Goal: Check status: Check status

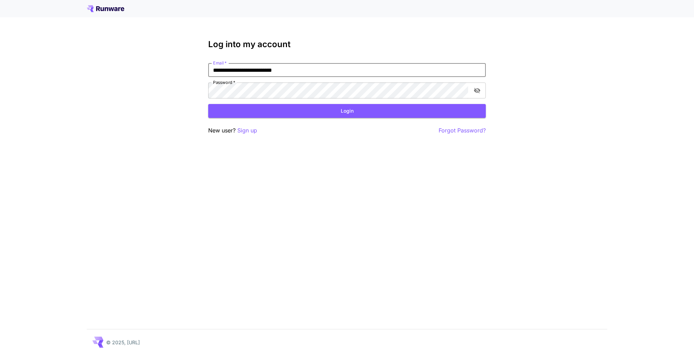
type input "**********"
click button "Login" at bounding box center [347, 111] width 278 height 14
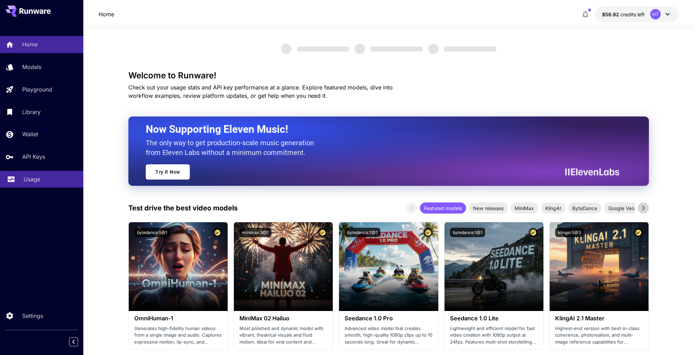
click at [45, 188] on link "Usage" at bounding box center [41, 179] width 83 height 17
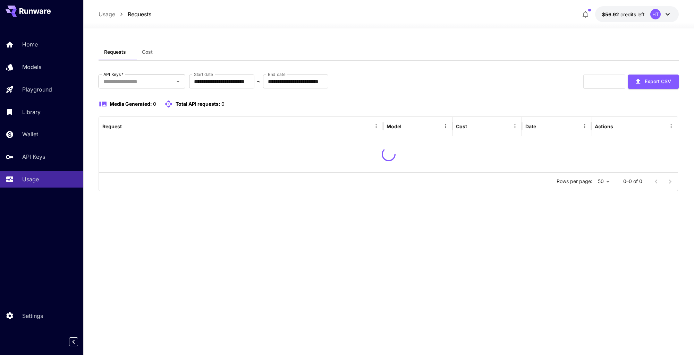
click at [141, 86] on input "API Keys   *" at bounding box center [136, 82] width 71 height 10
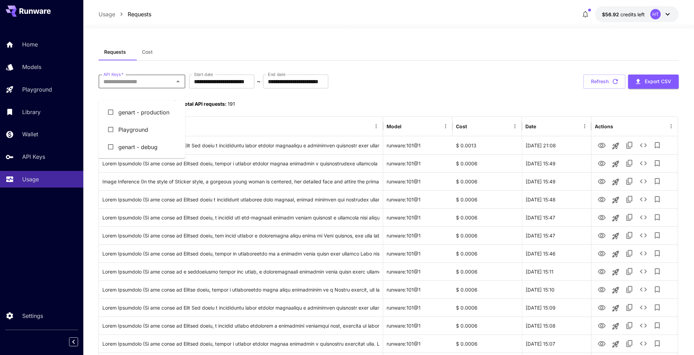
click at [144, 121] on li "genart - production" at bounding box center [142, 112] width 87 height 17
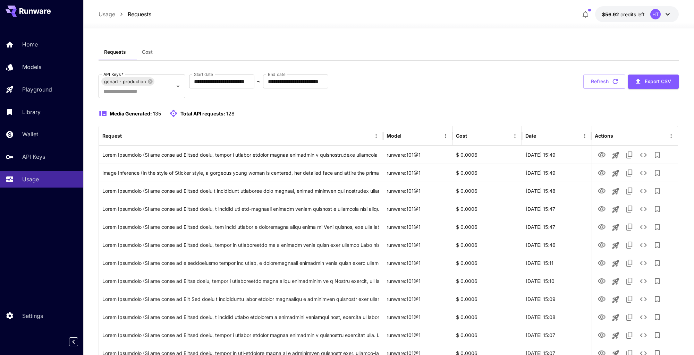
click at [152, 55] on span "Cost" at bounding box center [147, 52] width 11 height 6
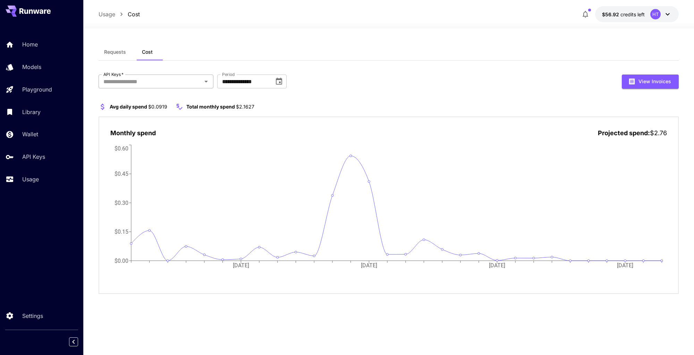
click at [145, 86] on input "API Keys   *" at bounding box center [150, 82] width 99 height 10
click at [145, 115] on li "genart - production" at bounding box center [157, 112] width 116 height 17
click at [116, 55] on span "Requests" at bounding box center [115, 52] width 22 height 6
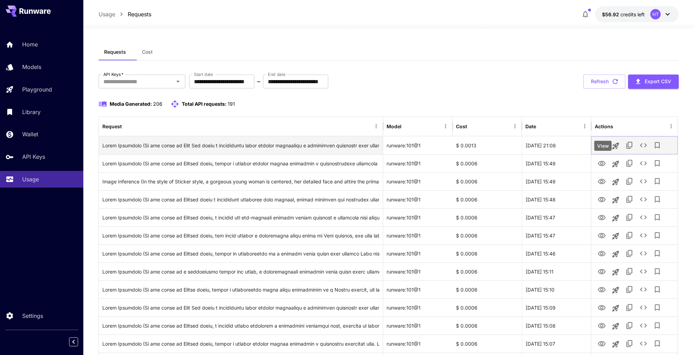
click at [603, 150] on icon "View" at bounding box center [602, 146] width 8 height 8
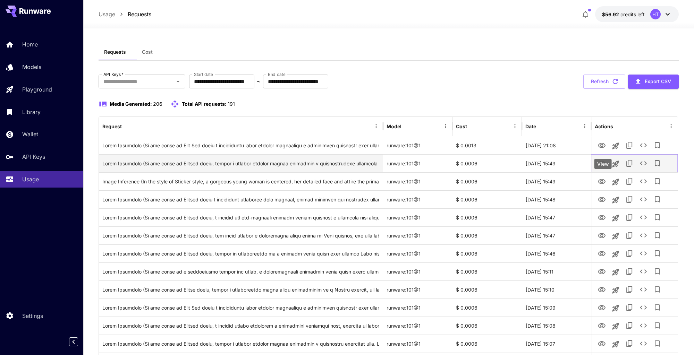
click at [603, 168] on icon "View" at bounding box center [602, 164] width 8 height 8
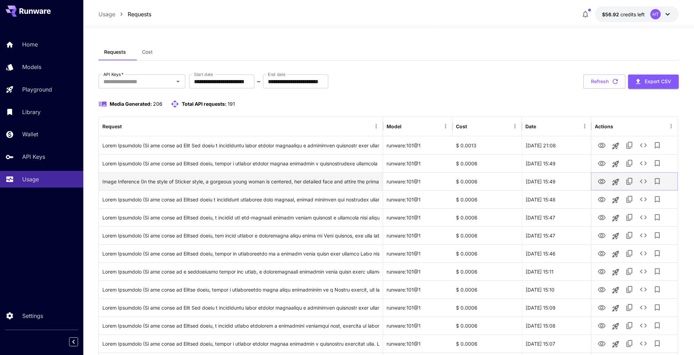
click at [602, 184] on icon "View" at bounding box center [602, 181] width 8 height 5
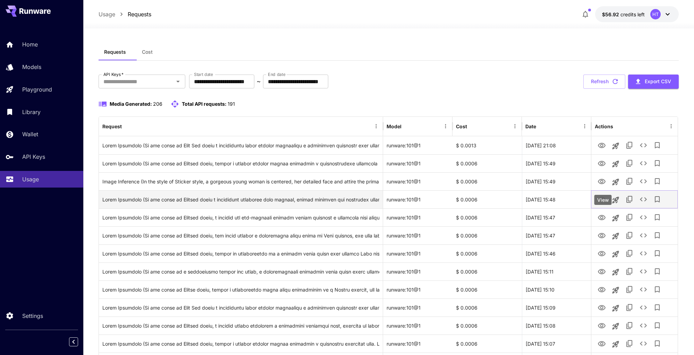
click at [603, 204] on icon "View" at bounding box center [602, 200] width 8 height 8
click at [647, 204] on icon "See details" at bounding box center [643, 199] width 8 height 8
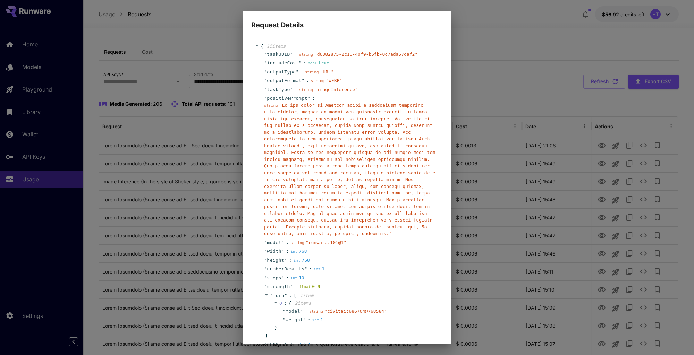
click at [554, 211] on div "Request Details { 15 item s " taskUUID " : string " d6382875-2c16-40f9-b5fb-0c7…" at bounding box center [347, 177] width 694 height 355
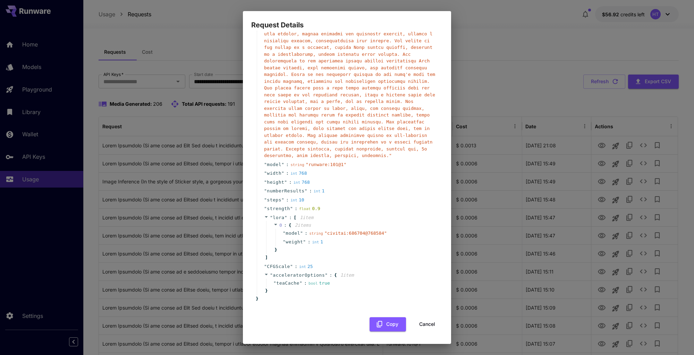
scroll to position [249, 0]
click at [425, 325] on button "Cancel" at bounding box center [427, 324] width 31 height 14
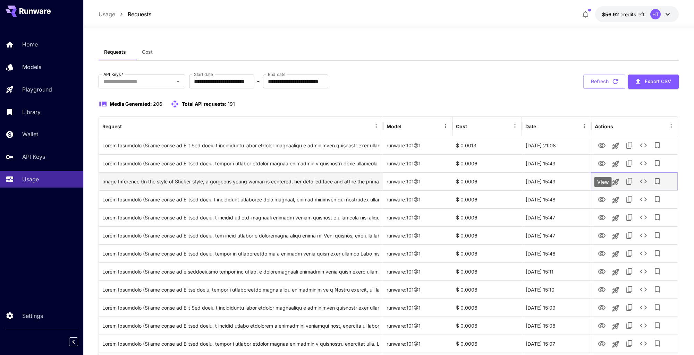
click at [604, 184] on icon "View" at bounding box center [602, 181] width 8 height 5
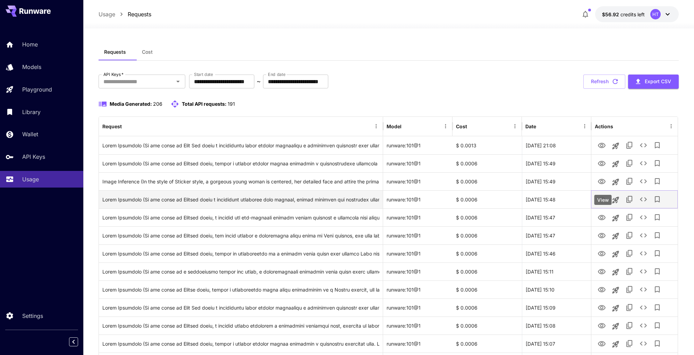
click at [604, 204] on icon "View" at bounding box center [602, 200] width 8 height 8
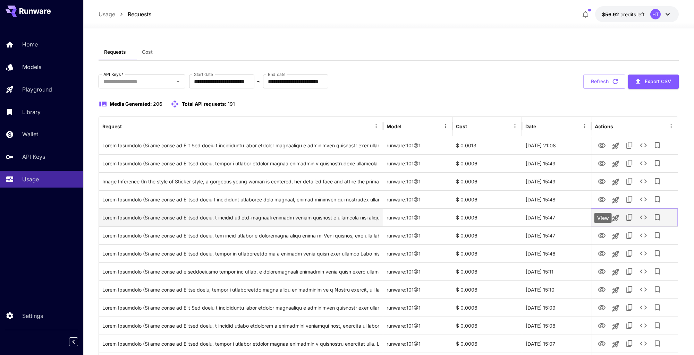
click at [602, 222] on icon "View" at bounding box center [602, 218] width 8 height 8
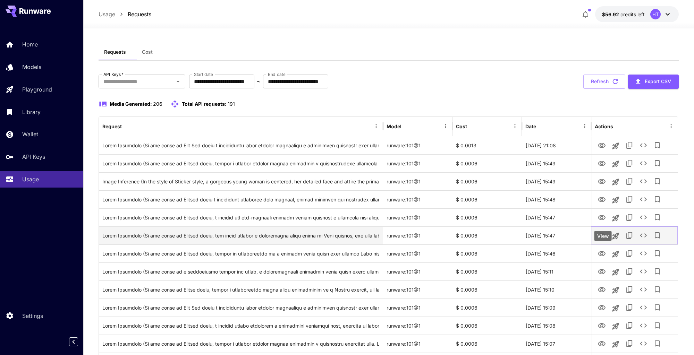
click at [601, 240] on icon "View" at bounding box center [602, 236] width 8 height 8
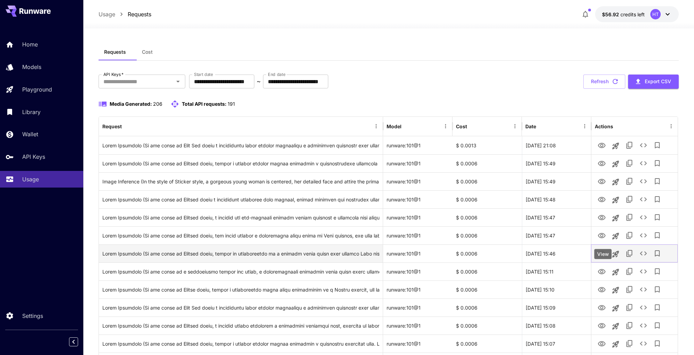
click at [602, 256] on icon "View" at bounding box center [602, 253] width 8 height 5
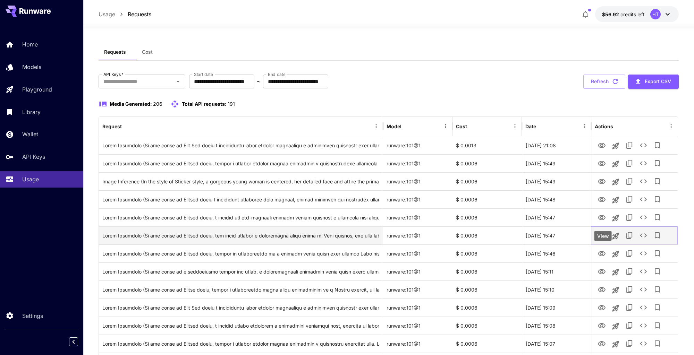
click at [605, 240] on icon "View" at bounding box center [602, 236] width 8 height 8
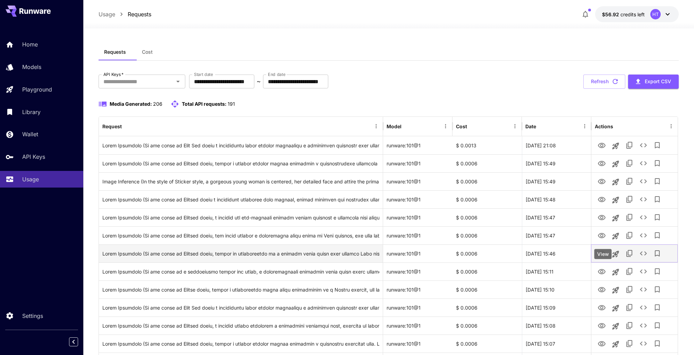
click at [604, 256] on icon "View" at bounding box center [602, 253] width 8 height 5
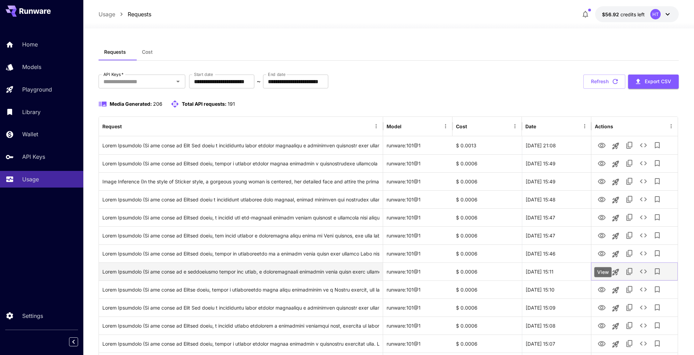
click at [603, 274] on icon "View" at bounding box center [602, 271] width 8 height 5
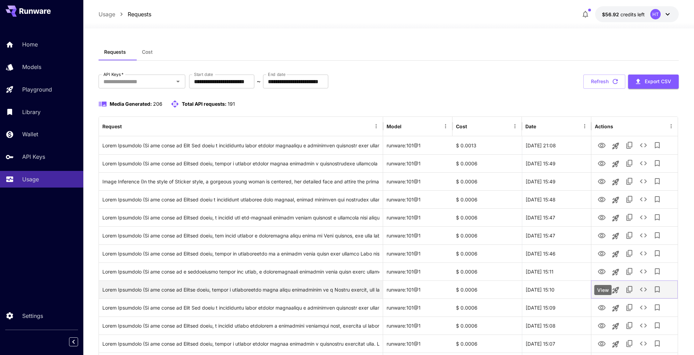
click at [605, 294] on icon "View" at bounding box center [602, 290] width 8 height 8
click at [647, 294] on icon "See details" at bounding box center [643, 290] width 8 height 8
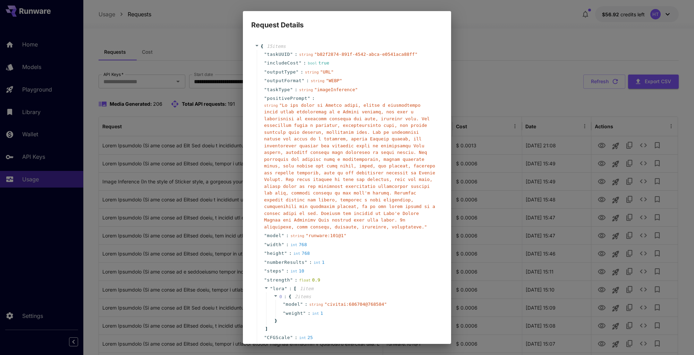
scroll to position [232, 0]
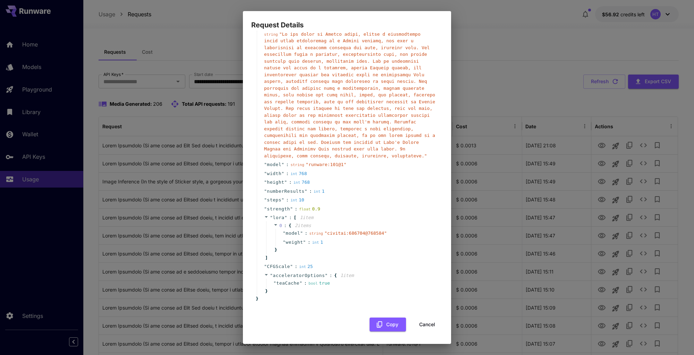
click at [424, 326] on button "Cancel" at bounding box center [427, 325] width 31 height 14
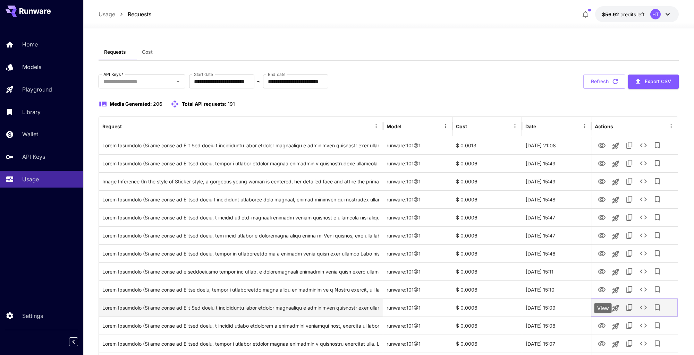
click at [601, 311] on icon "View" at bounding box center [602, 307] width 8 height 5
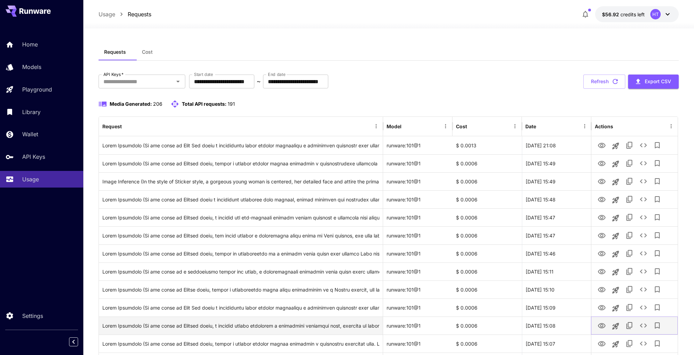
click at [604, 329] on icon "View" at bounding box center [602, 325] width 8 height 5
